Goal: Complete application form

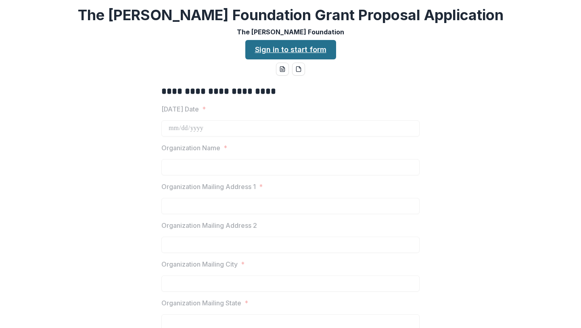
click at [284, 48] on link "Sign in to start form" at bounding box center [290, 49] width 91 height 19
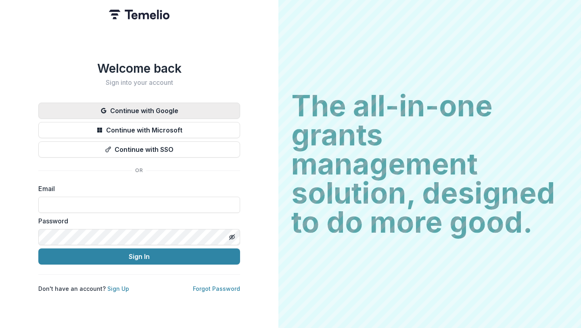
click at [143, 106] on button "Continue with Google" at bounding box center [139, 110] width 202 height 16
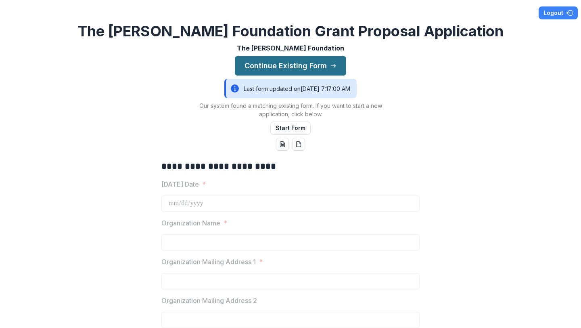
click at [306, 67] on button "Continue Existing Form" at bounding box center [290, 65] width 111 height 19
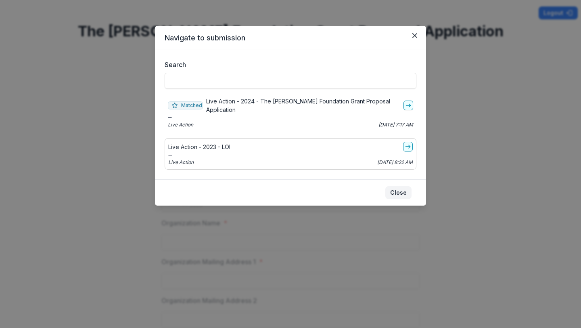
click at [399, 186] on button "Close" at bounding box center [398, 192] width 26 height 13
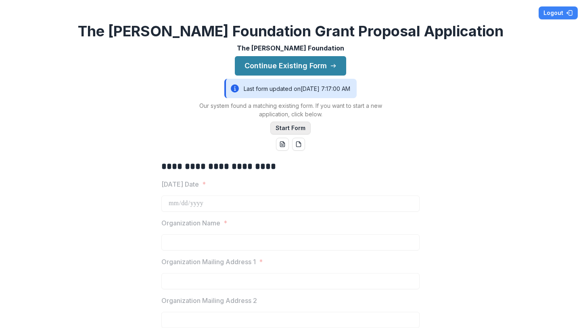
click at [288, 127] on button "Start Form" at bounding box center [290, 127] width 40 height 13
